Goal: Information Seeking & Learning: Learn about a topic

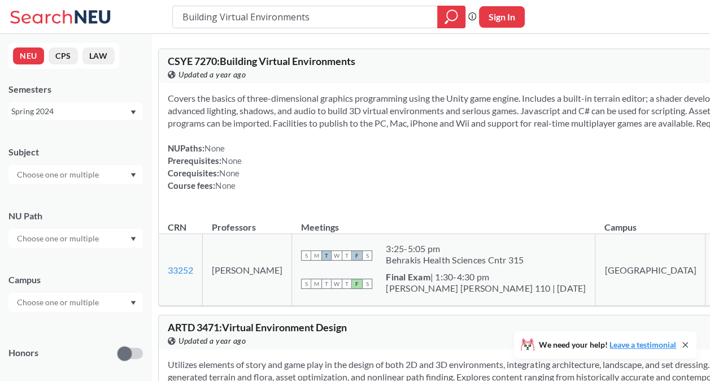
click at [111, 115] on div "Spring 2024" at bounding box center [70, 111] width 118 height 12
click at [94, 140] on div "Fall 2025" at bounding box center [79, 136] width 128 height 12
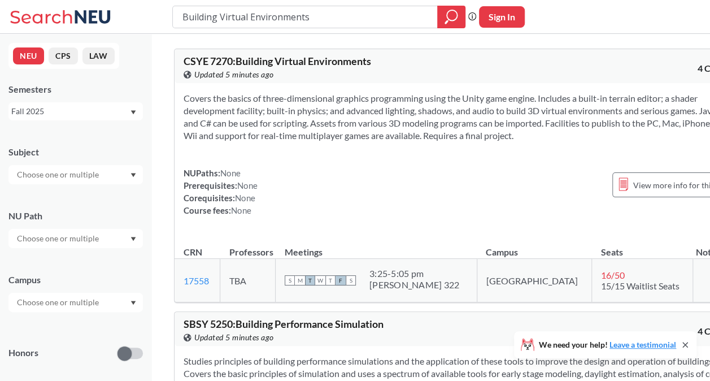
click at [88, 179] on input "text" at bounding box center [58, 175] width 95 height 14
type input "csye"
click at [85, 192] on div "CSYE ( 13 )" at bounding box center [79, 194] width 128 height 12
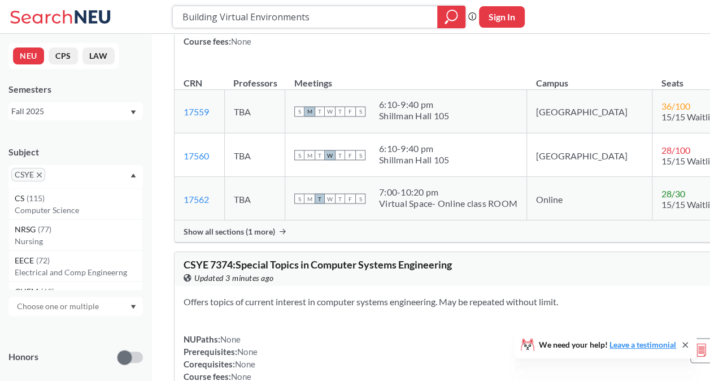
scroll to position [3051, 0]
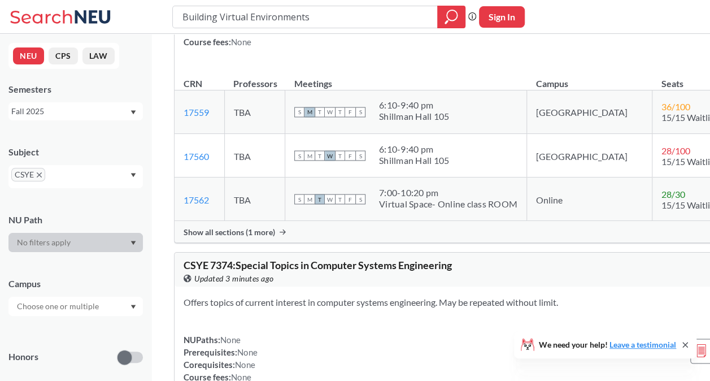
drag, startPoint x: 403, startPoint y: 106, endPoint x: 241, endPoint y: 101, distance: 161.7
copy span "User Experience Design and Testing"
